Goal: Information Seeking & Learning: Learn about a topic

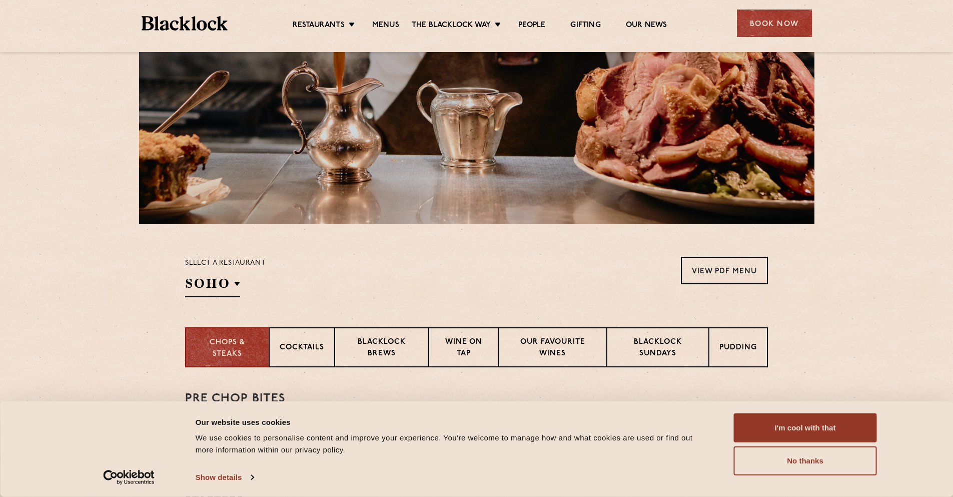
scroll to position [150, 0]
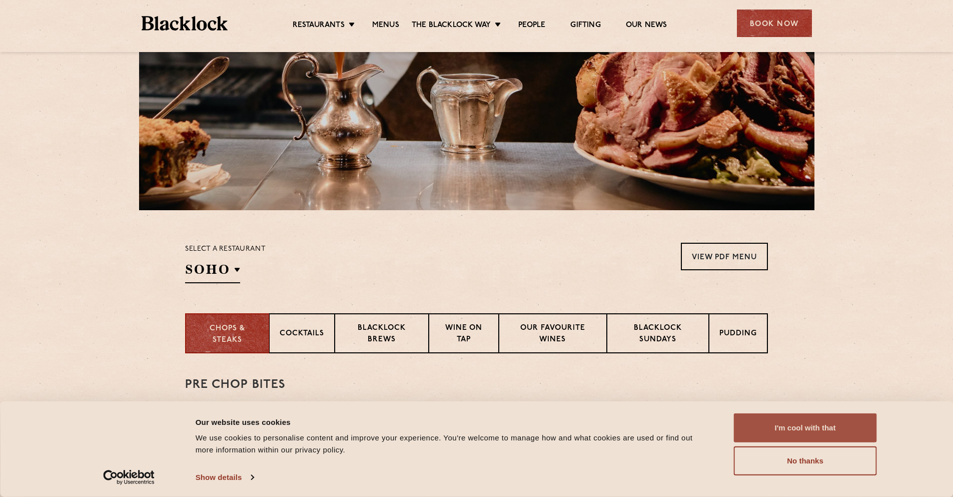
click at [801, 423] on button "I'm cool with that" at bounding box center [805, 427] width 143 height 29
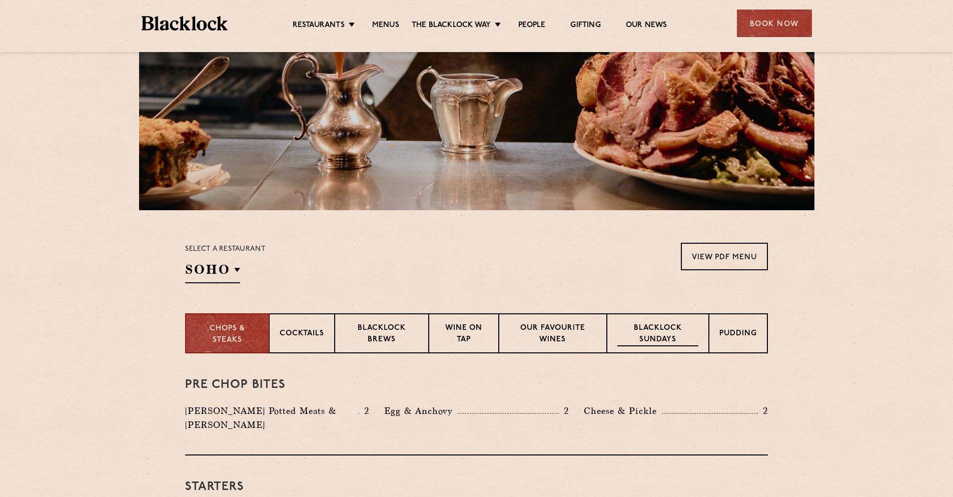
click at [642, 338] on p "Blacklock Sundays" at bounding box center [657, 335] width 81 height 24
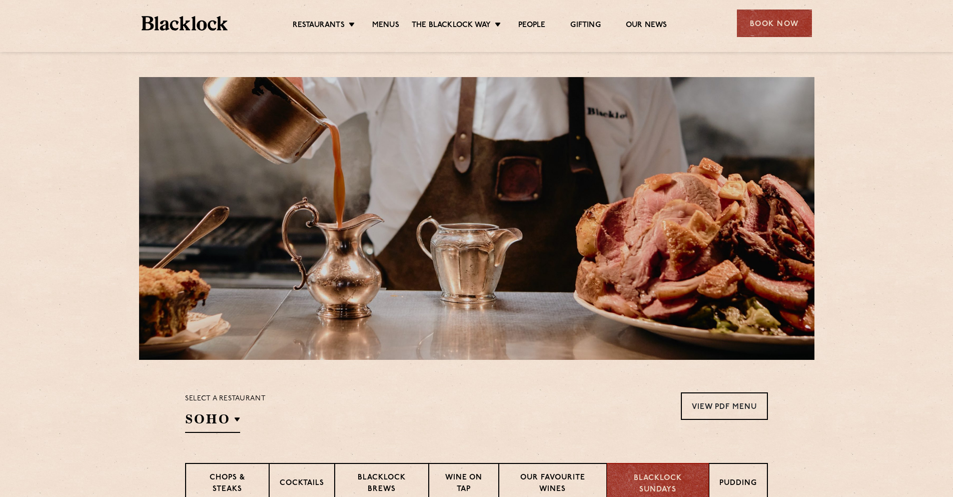
scroll to position [0, 0]
click at [190, 27] on img at bounding box center [185, 23] width 87 height 15
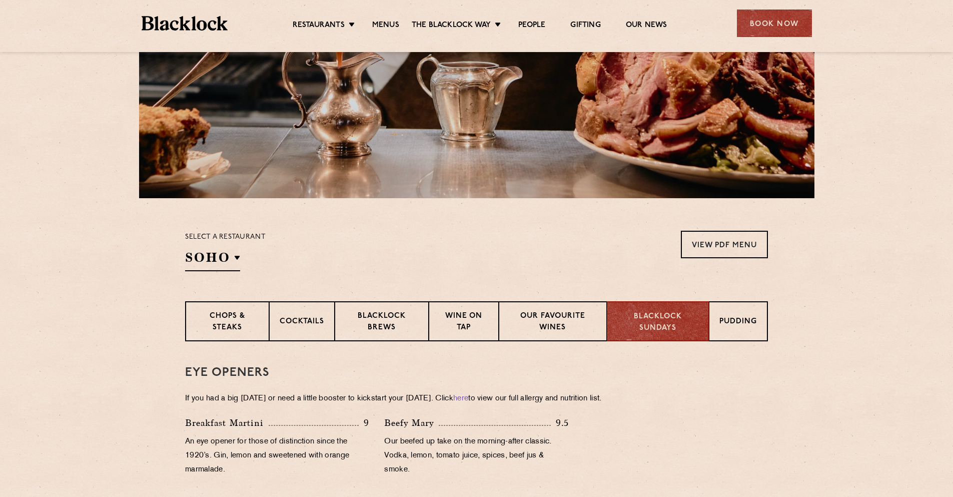
scroll to position [200, 0]
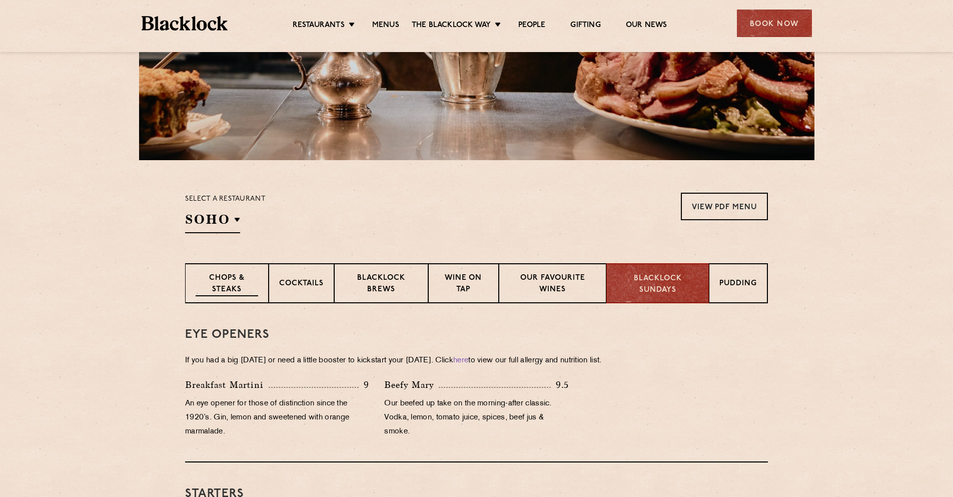
click at [233, 279] on p "Chops & Steaks" at bounding box center [227, 285] width 63 height 24
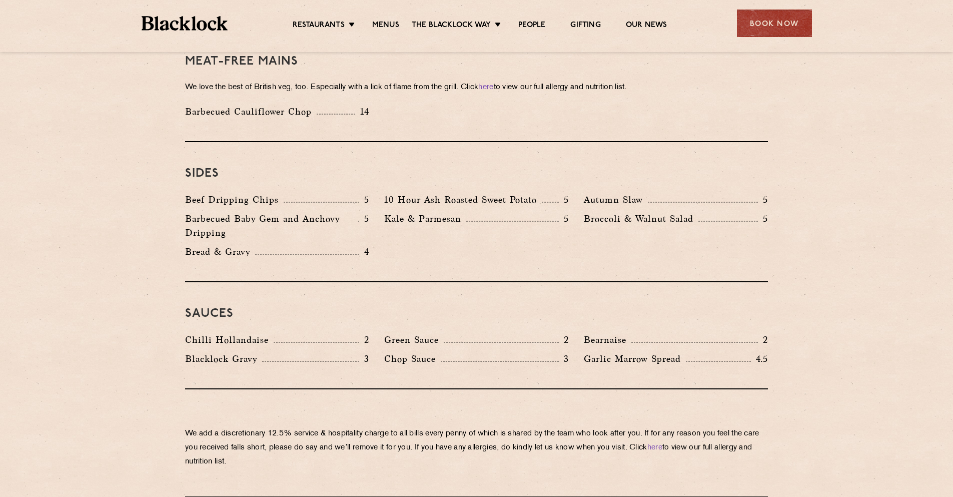
scroll to position [1501, 0]
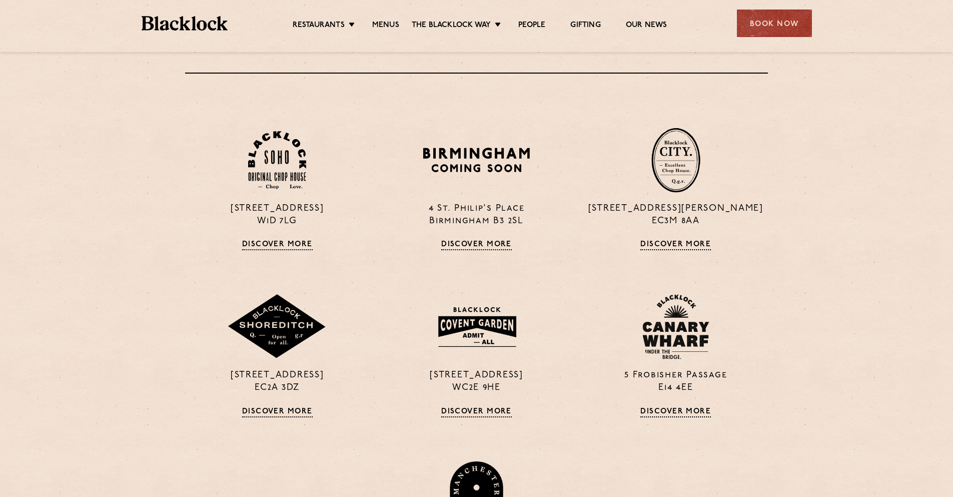
scroll to position [951, 0]
